Goal: Task Accomplishment & Management: Use online tool/utility

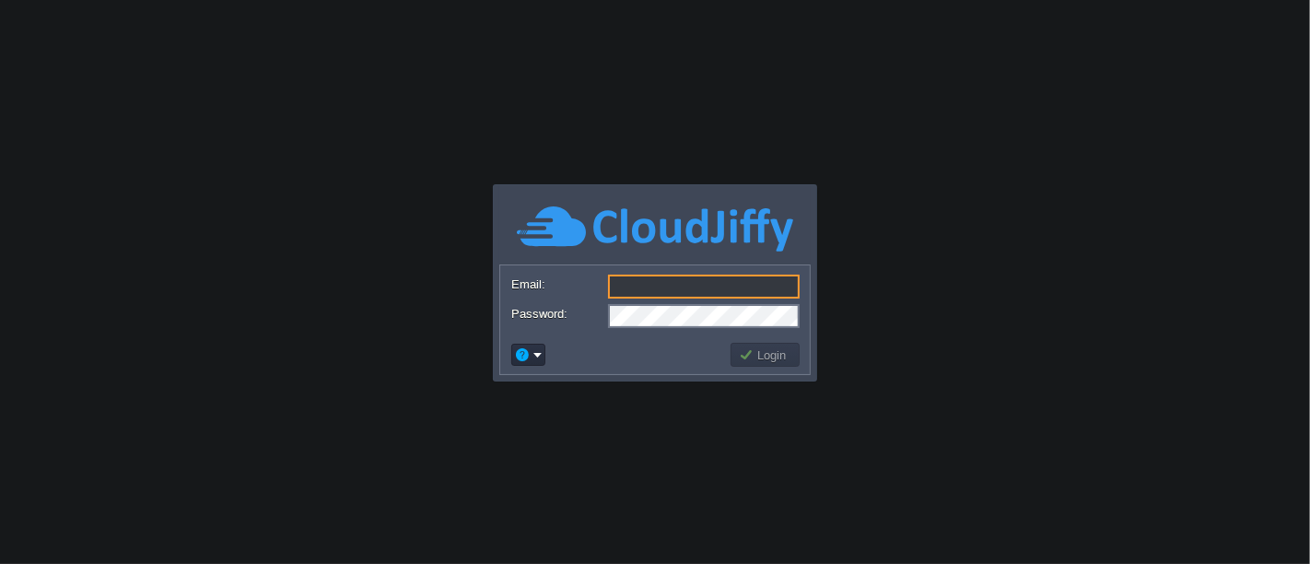
type input "[EMAIL_ADDRESS][PERSON_NAME][DOMAIN_NAME]"
click at [763, 286] on input "[EMAIL_ADDRESS][PERSON_NAME][DOMAIN_NAME]" at bounding box center [704, 286] width 192 height 24
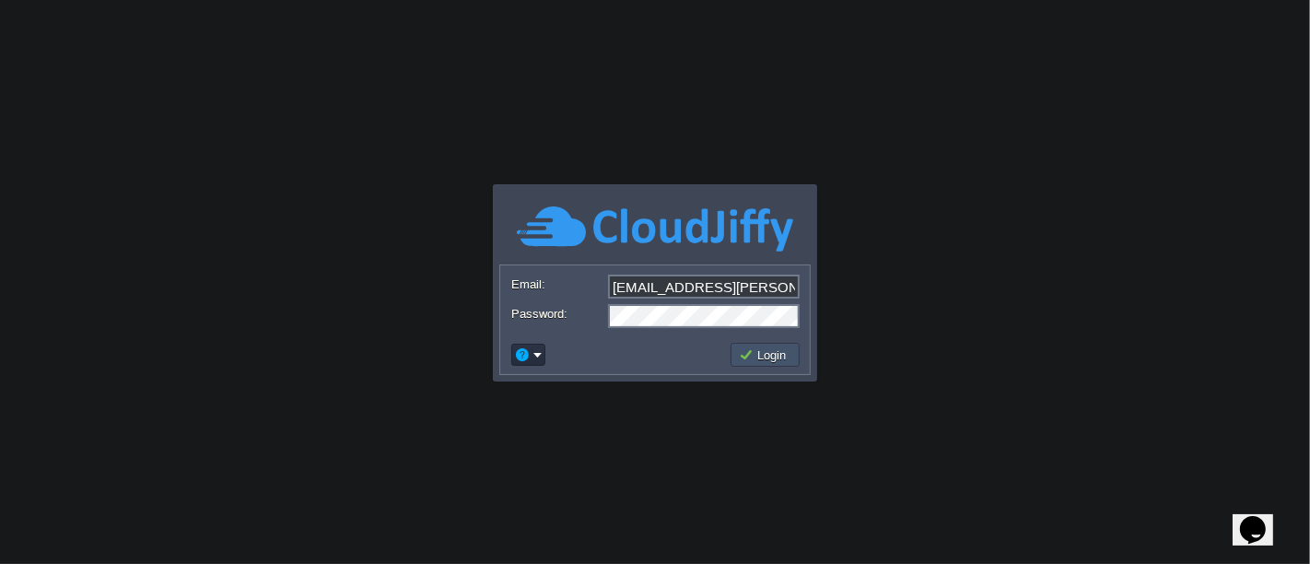
click at [757, 353] on button "Login" at bounding box center [765, 354] width 53 height 17
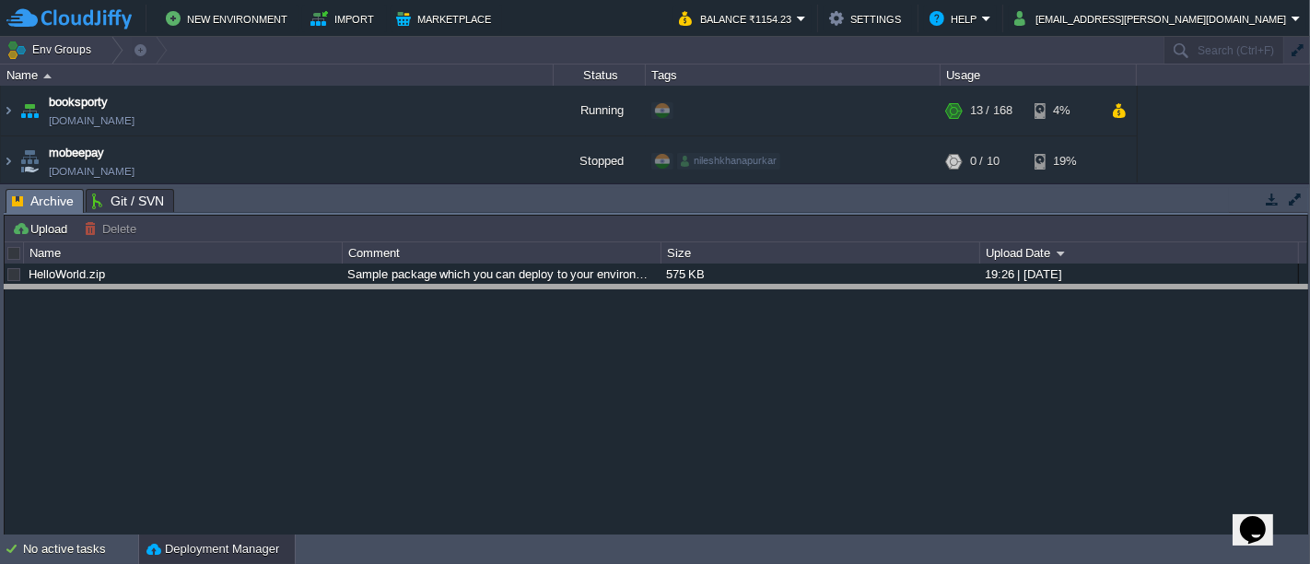
drag, startPoint x: 1232, startPoint y: 193, endPoint x: 1216, endPoint y: 290, distance: 98.1
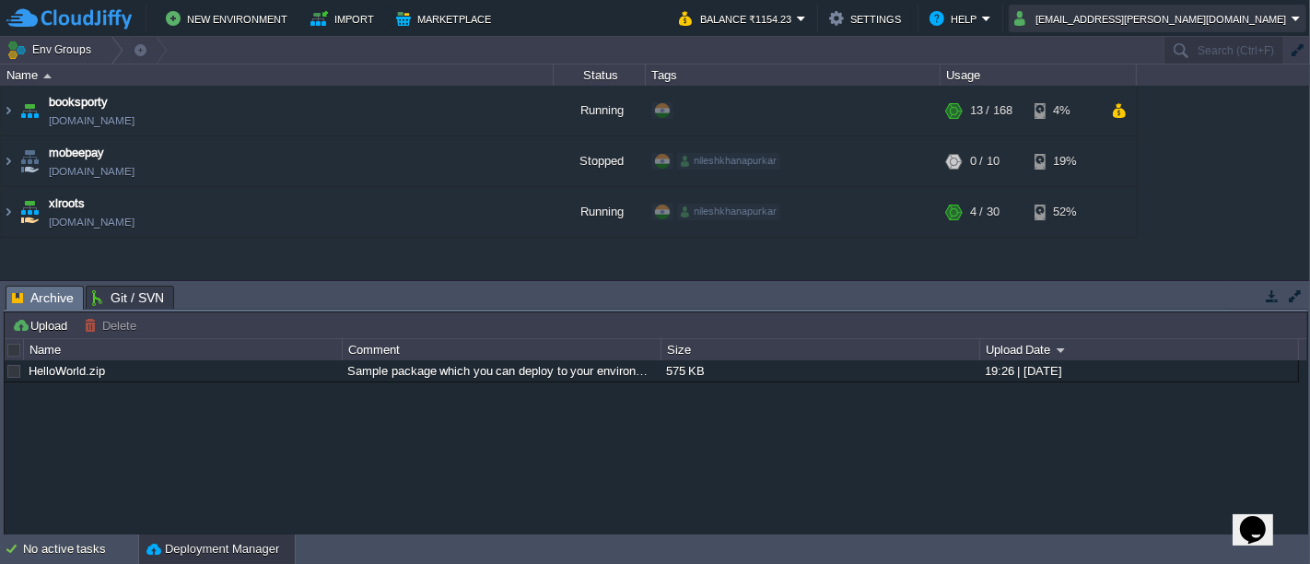
click at [1223, 14] on button "[EMAIL_ADDRESS][PERSON_NAME][DOMAIN_NAME]" at bounding box center [1152, 18] width 277 height 22
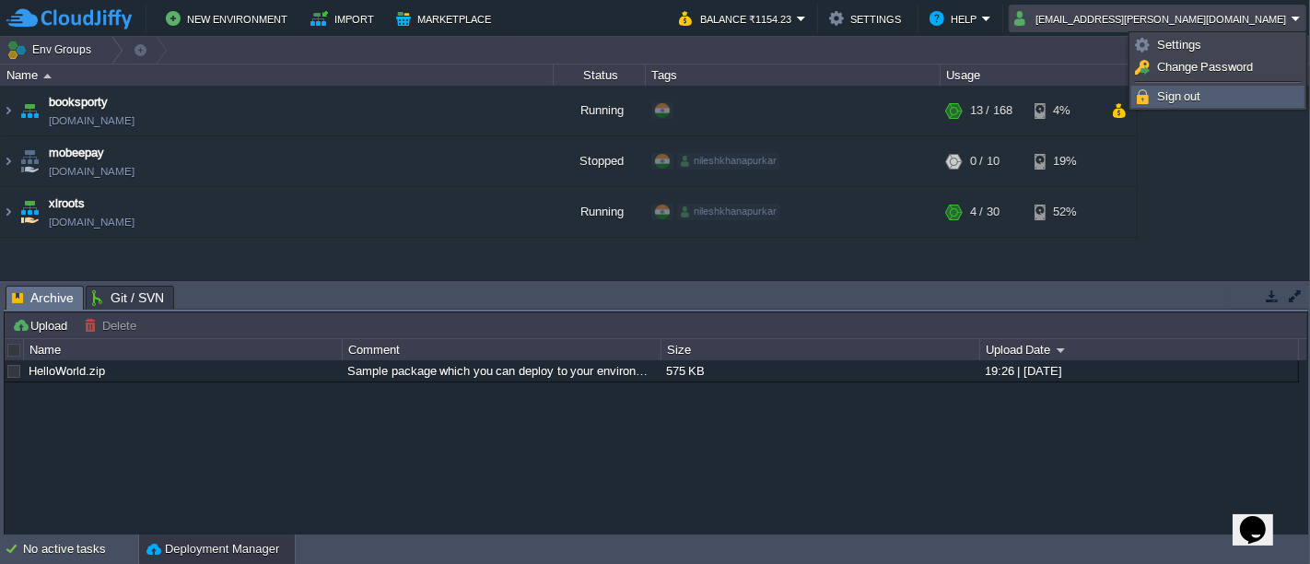
click at [1189, 96] on span "Sign out" at bounding box center [1179, 96] width 44 height 14
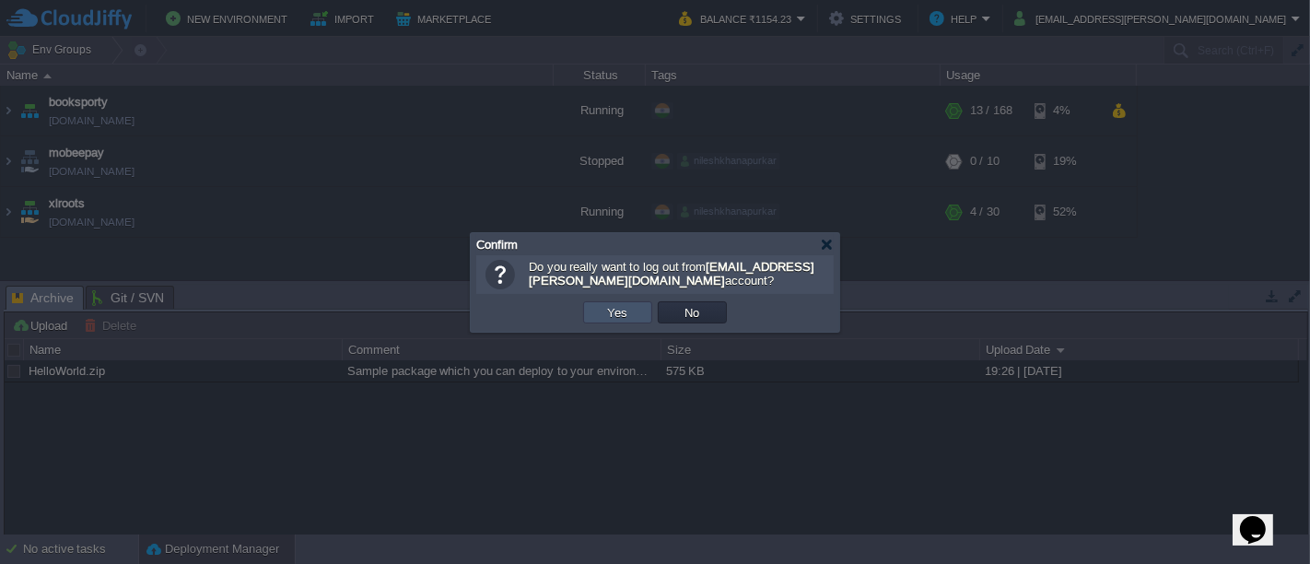
click at [604, 313] on button "Yes" at bounding box center [617, 312] width 31 height 17
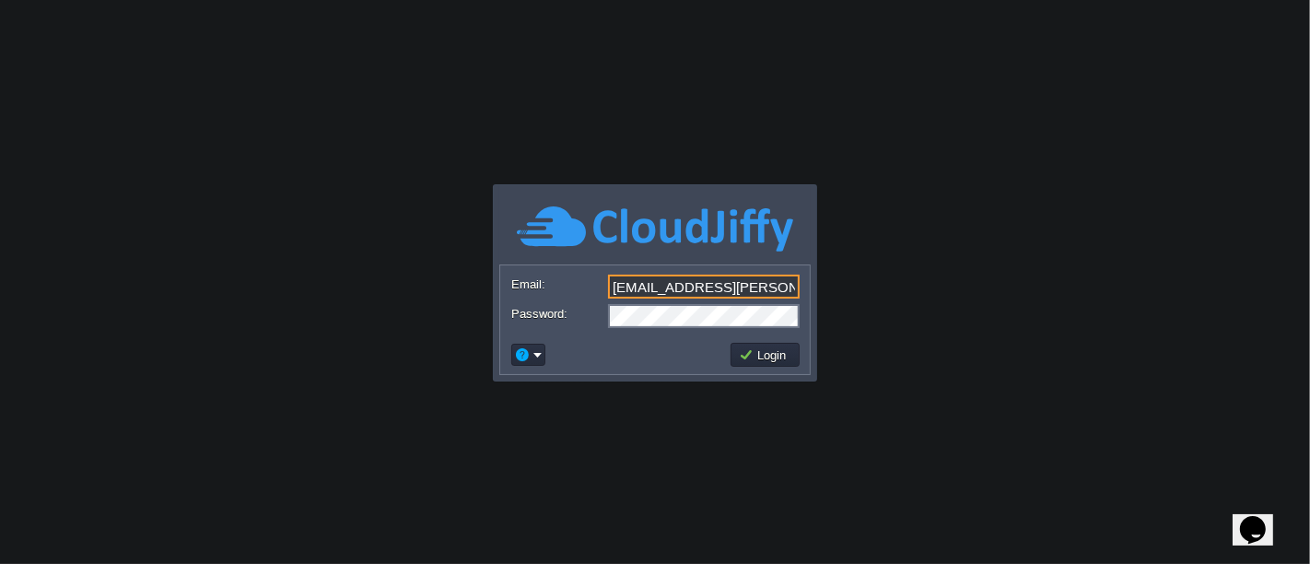
click at [767, 285] on input "[EMAIL_ADDRESS][PERSON_NAME][DOMAIN_NAME]" at bounding box center [704, 286] width 192 height 24
type input "nileshkhanapurkar@gmail.com"
click at [778, 353] on button "Login" at bounding box center [765, 354] width 53 height 17
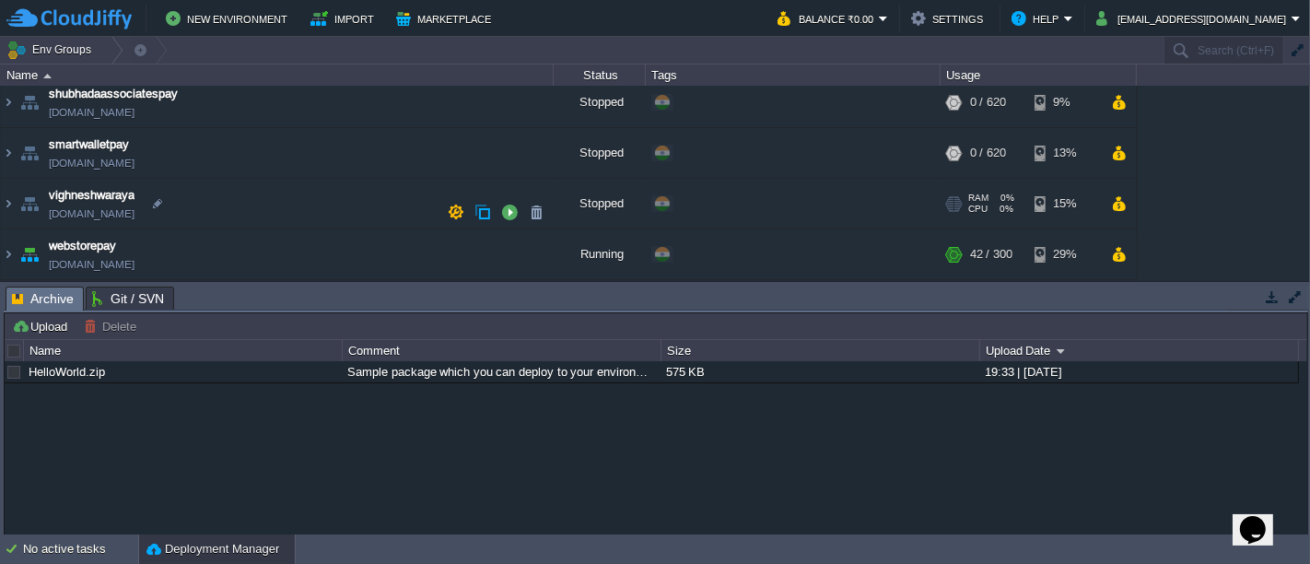
scroll to position [713, 0]
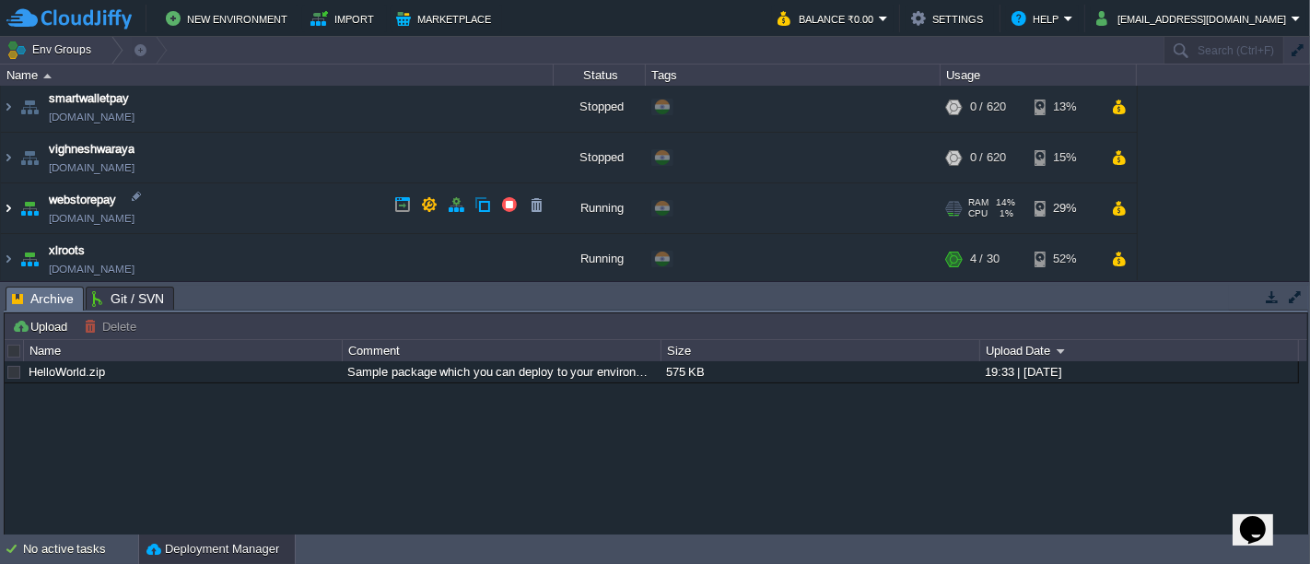
click at [7, 201] on img at bounding box center [8, 208] width 15 height 50
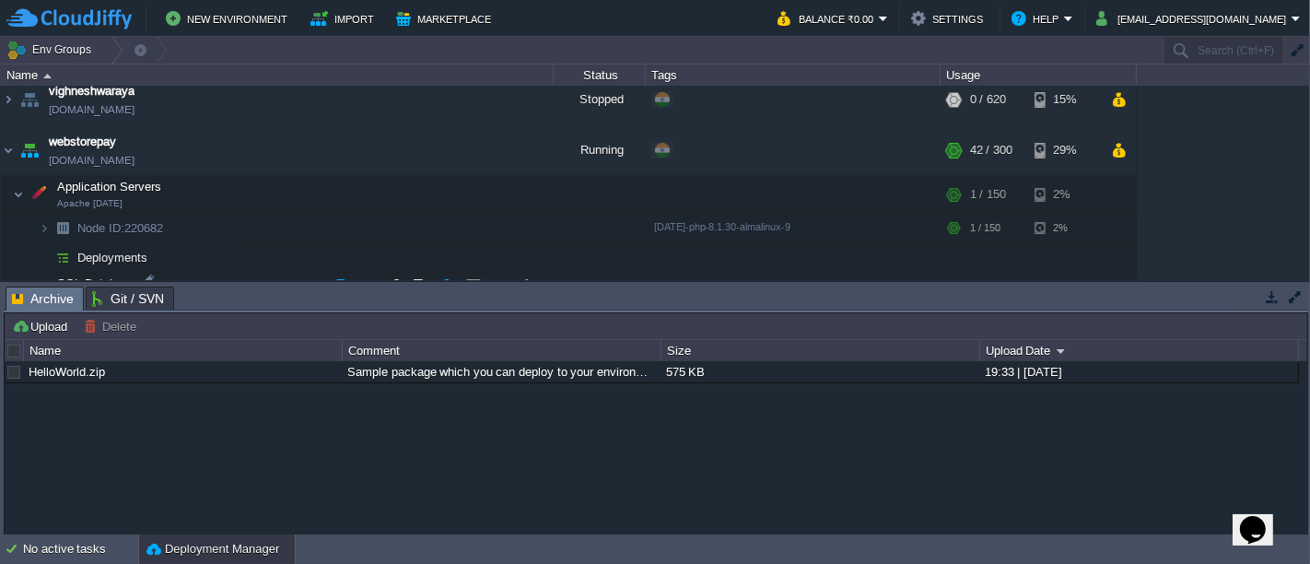
scroll to position [876, 0]
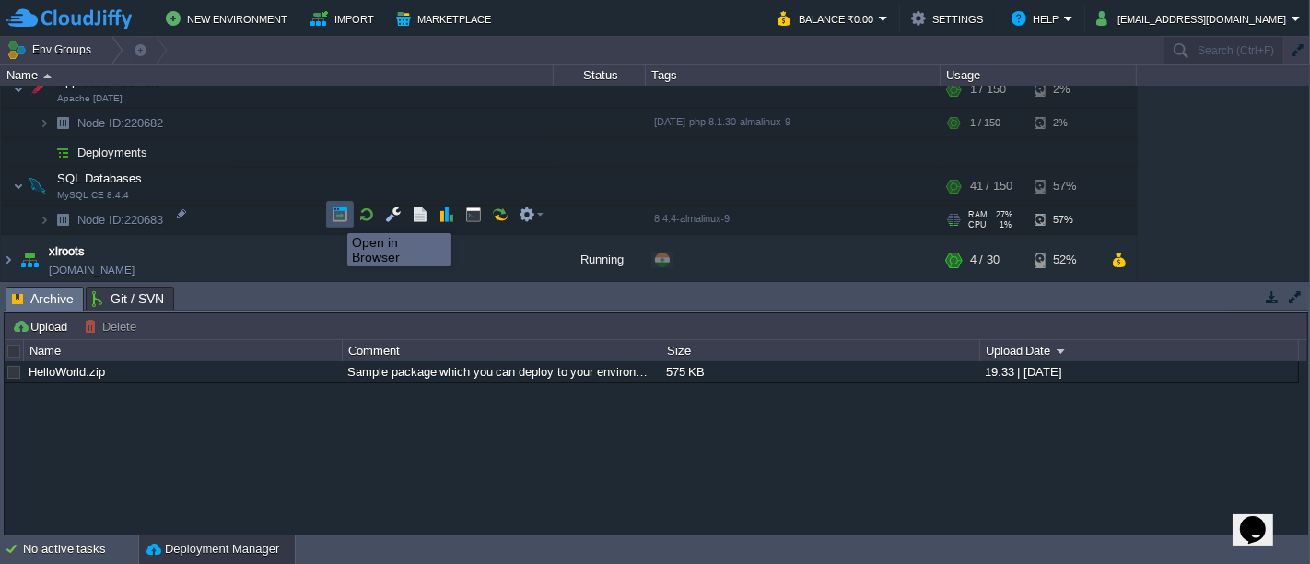
click at [333, 216] on button "button" at bounding box center [340, 214] width 17 height 17
